Goal: Task Accomplishment & Management: Use online tool/utility

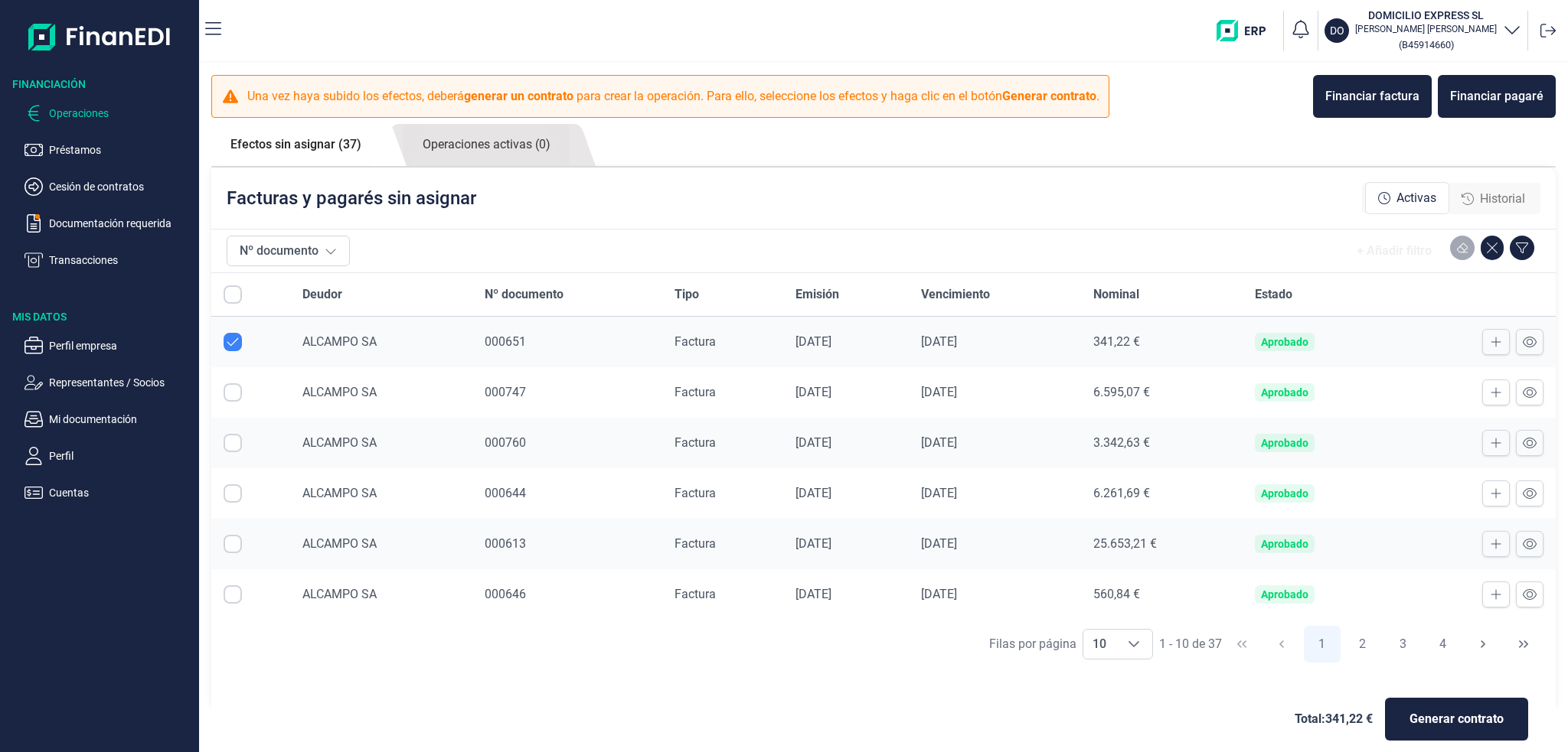
click at [231, 341] on input "Row Unselected null" at bounding box center [232, 342] width 19 height 19
checkbox input "false"
click at [236, 294] on input "All items unselected" at bounding box center [232, 295] width 19 height 19
click at [234, 293] on input "All items unselected" at bounding box center [232, 295] width 19 height 19
click at [236, 295] on input "All items unselected" at bounding box center [232, 295] width 19 height 19
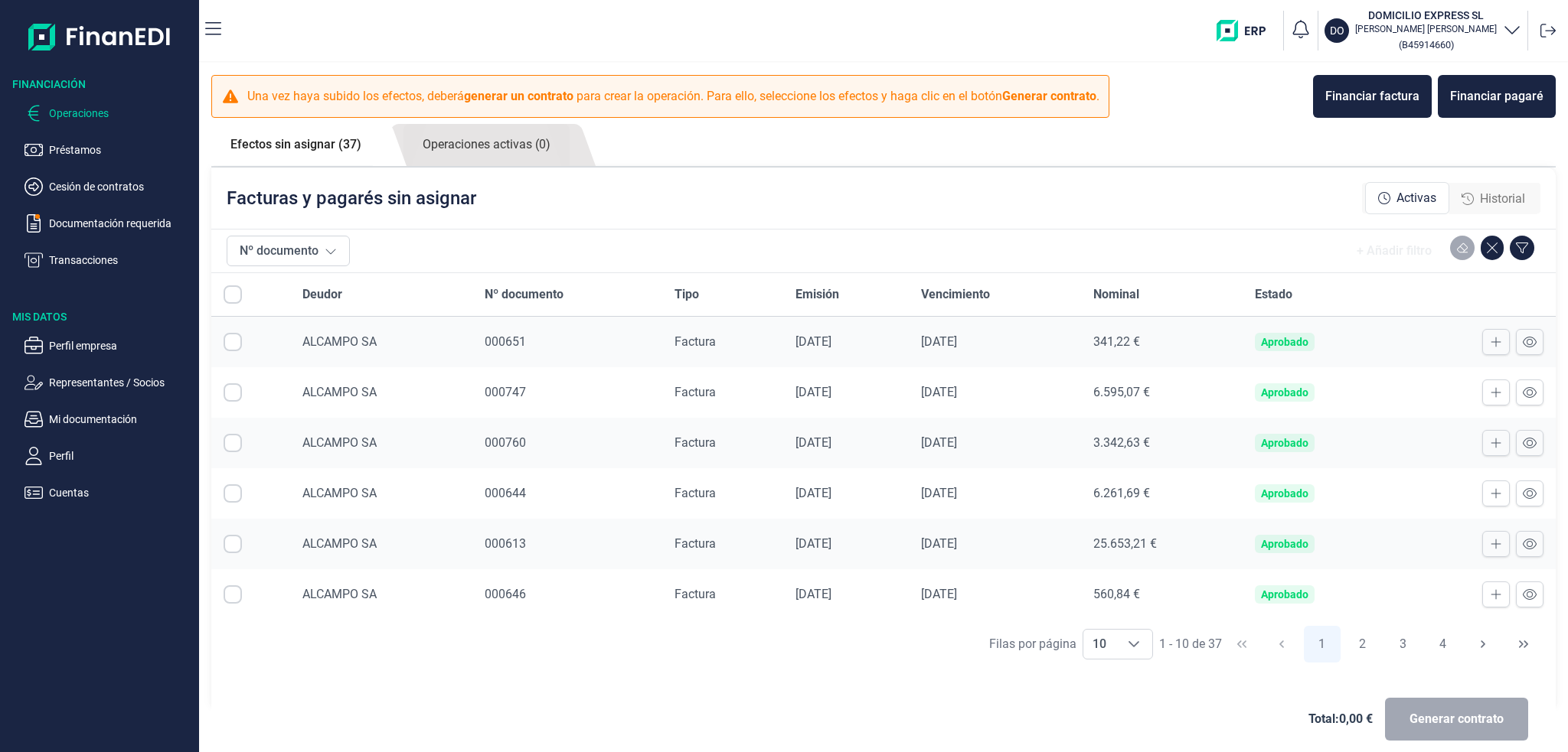
click at [236, 295] on input "All items unselected" at bounding box center [232, 295] width 19 height 19
checkbox input "false"
